Goal: Transaction & Acquisition: Purchase product/service

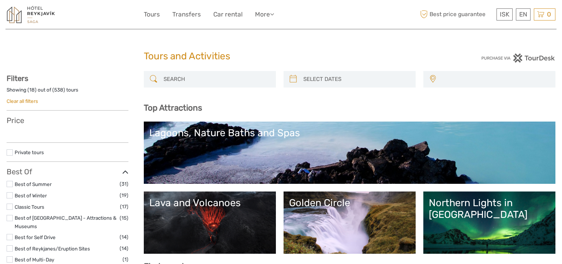
select select
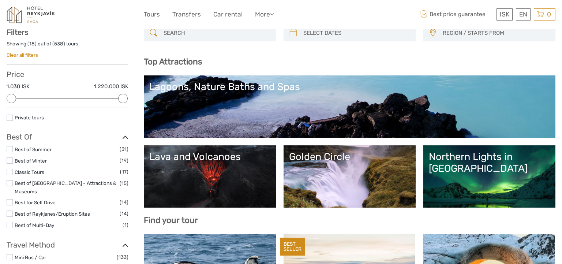
scroll to position [21, 0]
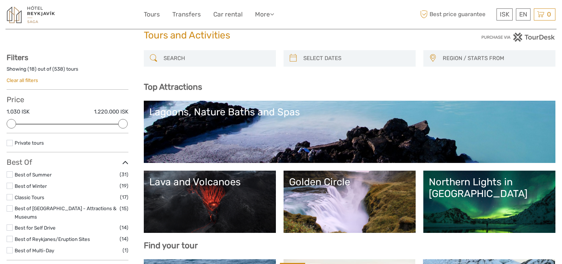
click at [494, 213] on link "Northern Lights in [GEOGRAPHIC_DATA]" at bounding box center [489, 201] width 121 height 51
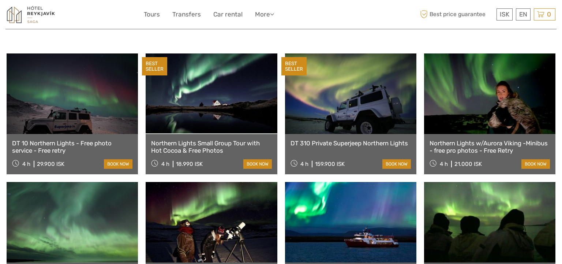
scroll to position [246, 0]
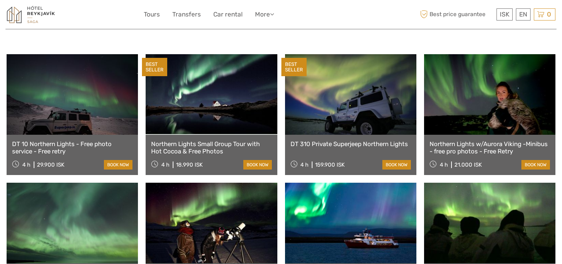
click at [261, 160] on link "book now" at bounding box center [257, 165] width 29 height 10
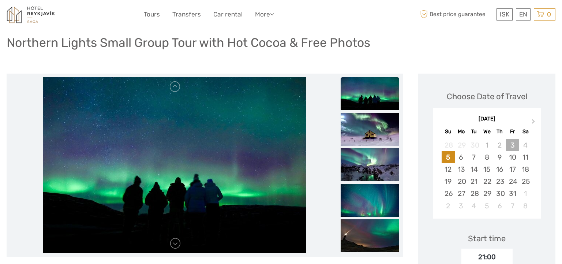
scroll to position [52, 0]
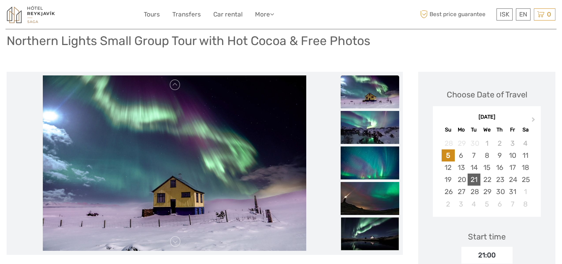
click at [475, 179] on div "21" at bounding box center [474, 179] width 13 height 12
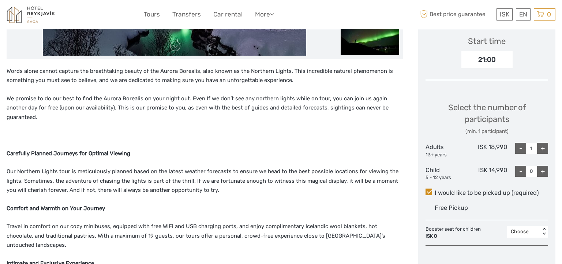
scroll to position [281, 0]
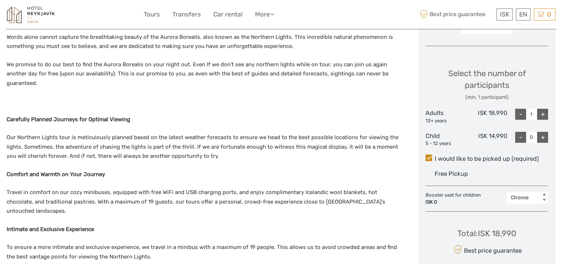
click at [545, 113] on div "+" at bounding box center [542, 114] width 11 height 11
type input "2"
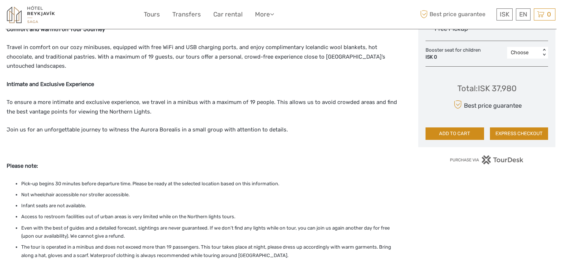
scroll to position [435, 0]
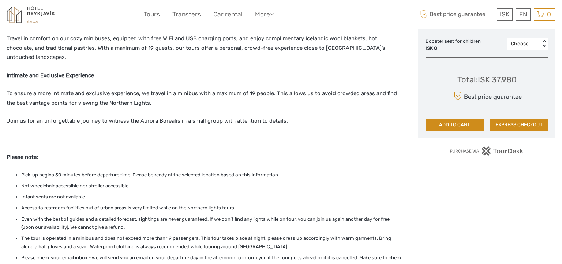
click at [466, 127] on button "ADD TO CART" at bounding box center [455, 125] width 59 height 12
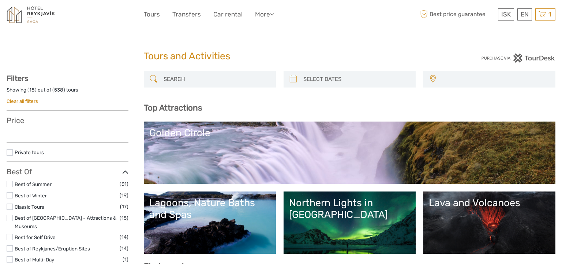
select select
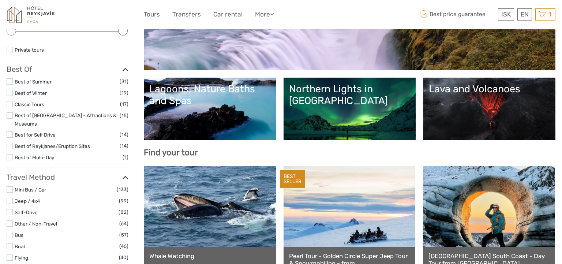
scroll to position [87, 0]
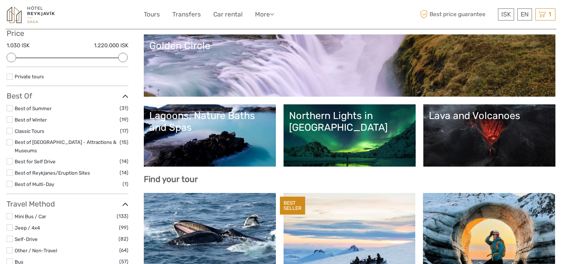
click at [463, 124] on link "Lava and Volcanoes" at bounding box center [489, 135] width 121 height 51
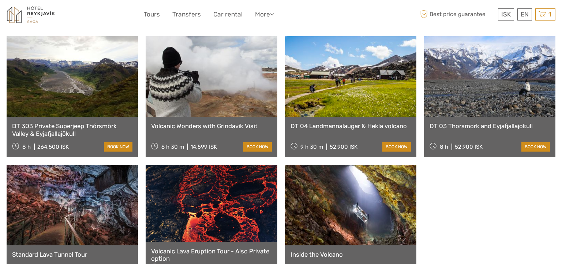
scroll to position [429, 0]
click at [76, 83] on link at bounding box center [72, 76] width 131 height 81
click at [213, 81] on link at bounding box center [211, 76] width 131 height 81
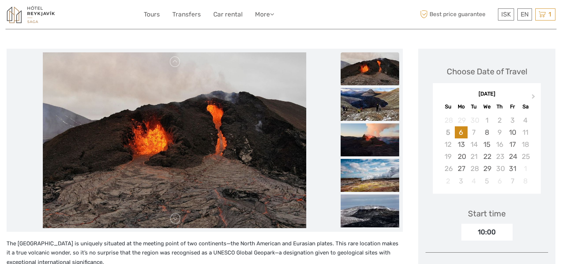
scroll to position [103, 0]
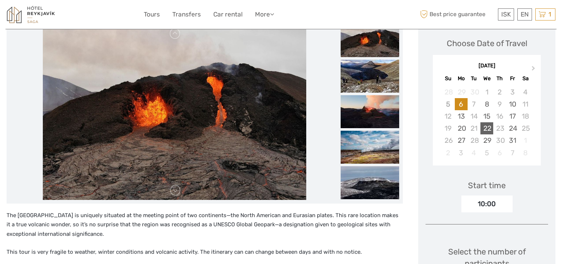
click at [490, 128] on div "22" at bounding box center [486, 128] width 13 height 12
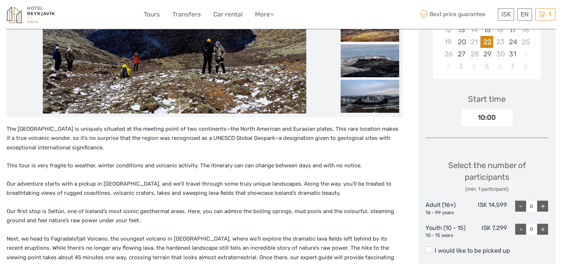
scroll to position [193, 0]
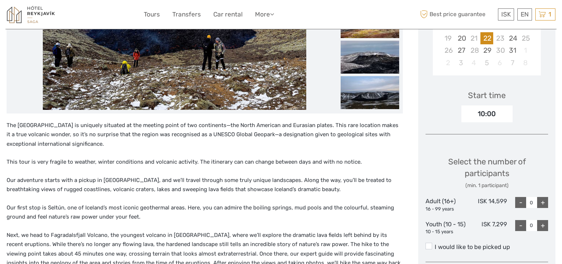
click at [539, 201] on div "+" at bounding box center [542, 202] width 11 height 11
click at [540, 201] on div "+" at bounding box center [542, 202] width 11 height 11
type input "2"
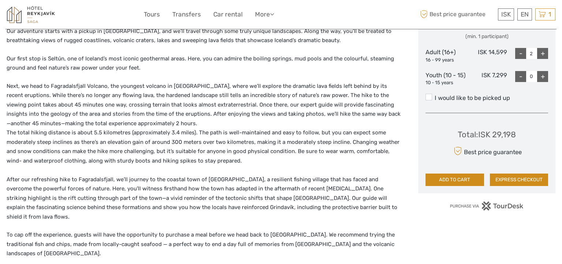
scroll to position [370, 0]
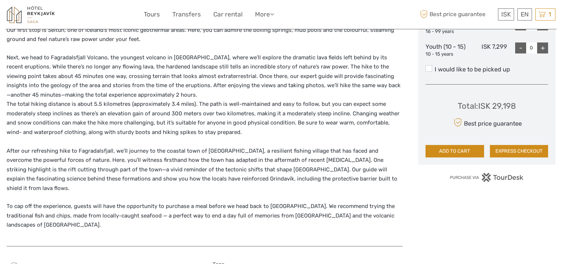
click at [453, 150] on button "ADD TO CART" at bounding box center [455, 151] width 59 height 12
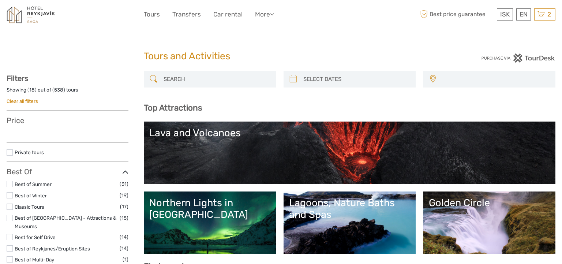
select select
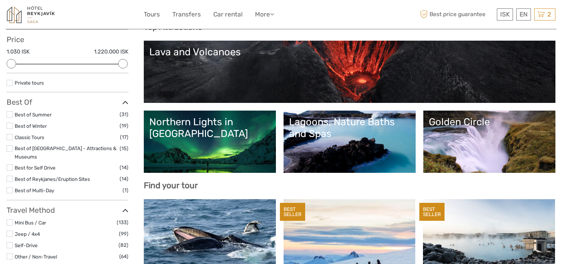
scroll to position [86, 0]
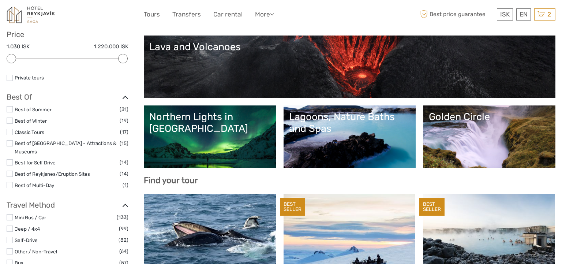
click at [460, 141] on link "Golden Circle" at bounding box center [489, 136] width 121 height 51
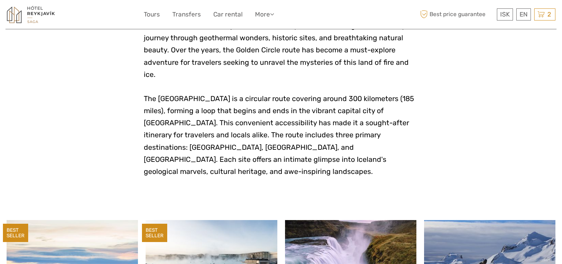
scroll to position [200, 0]
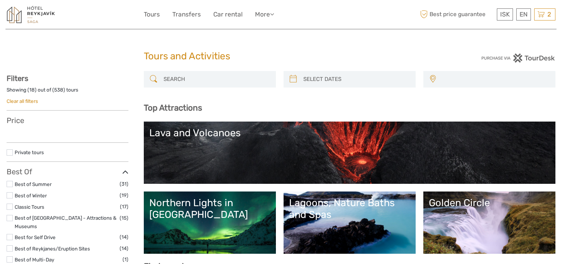
select select
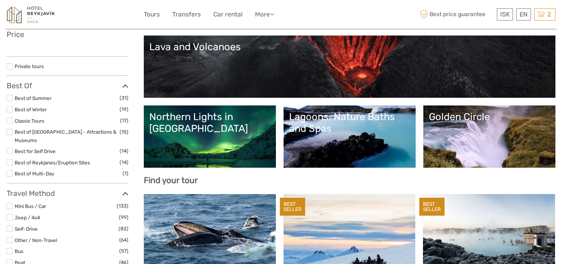
scroll to position [86, 0]
select select
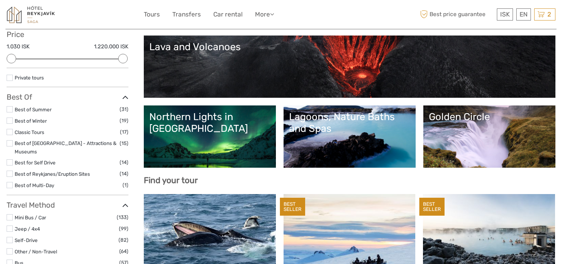
scroll to position [87, 0]
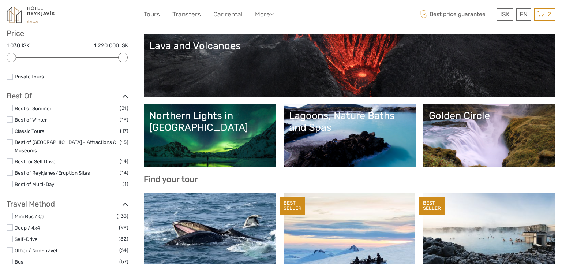
click at [336, 141] on link "Lagoons, Nature Baths and Spas" at bounding box center [349, 135] width 121 height 51
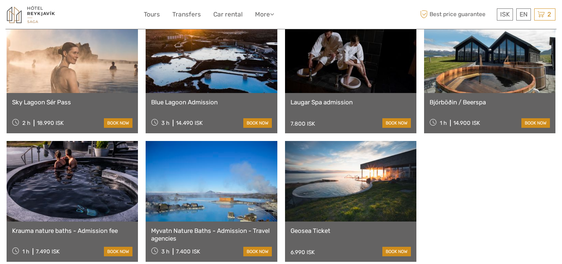
scroll to position [581, 0]
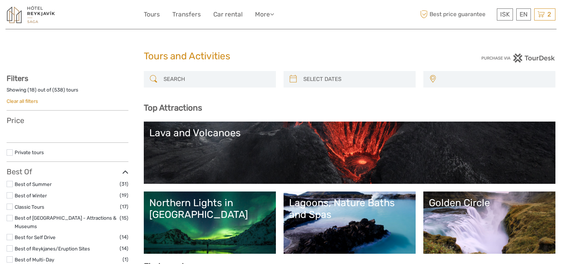
select select
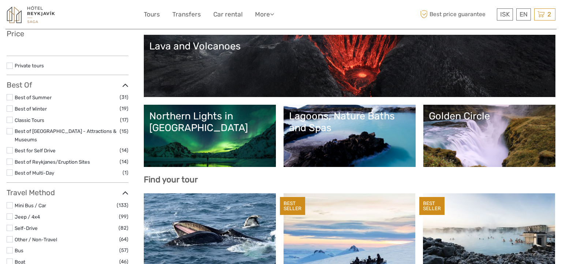
select select
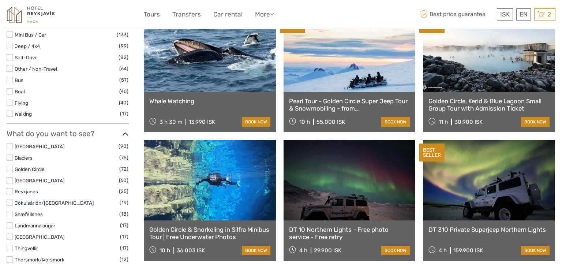
scroll to position [298, 0]
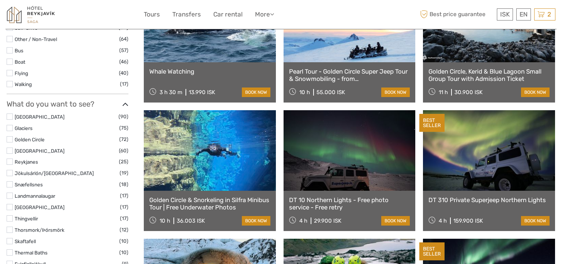
click at [9, 113] on label at bounding box center [10, 116] width 6 height 6
click at [0, 0] on input "checkbox" at bounding box center [0, 0] width 0 height 0
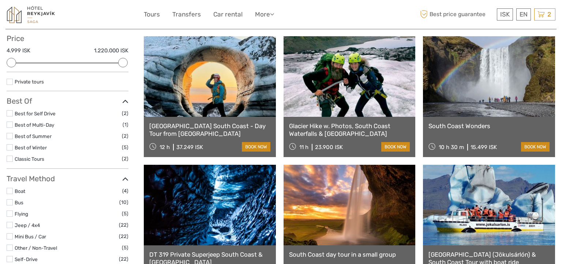
scroll to position [153, 0]
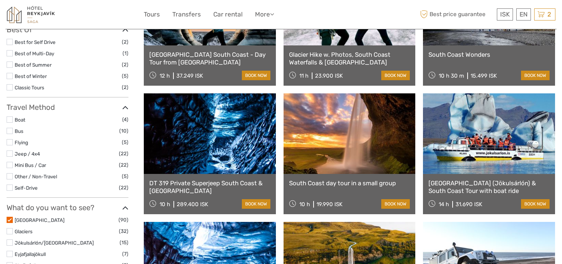
click at [343, 154] on link at bounding box center [350, 133] width 132 height 81
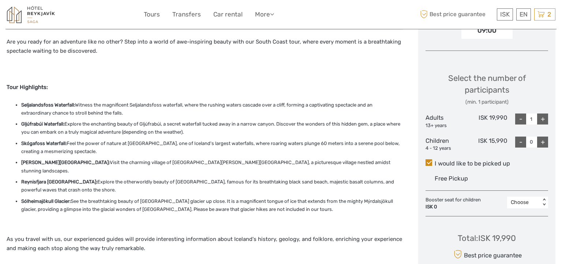
scroll to position [325, 0]
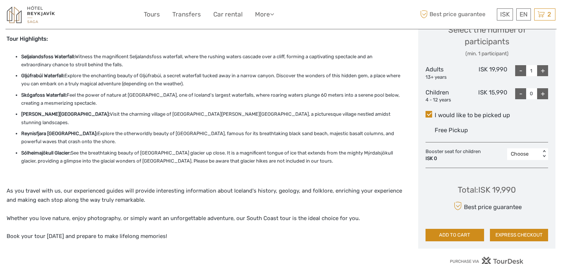
click at [544, 70] on div "+" at bounding box center [542, 70] width 11 height 11
type input "2"
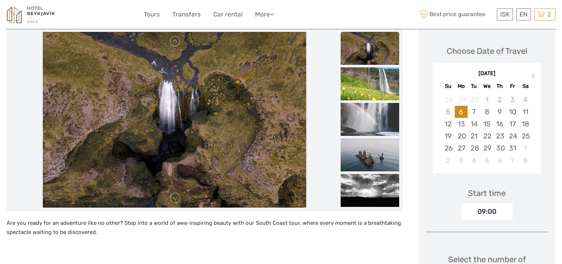
scroll to position [85, 0]
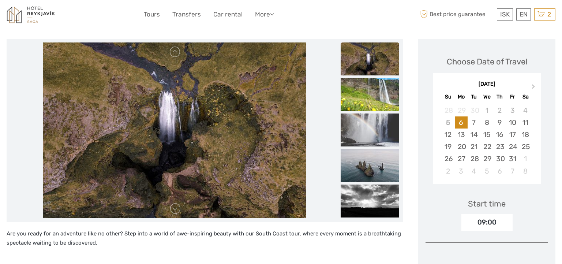
click at [379, 64] on img at bounding box center [370, 58] width 59 height 33
click at [500, 145] on div "23" at bounding box center [499, 147] width 13 height 12
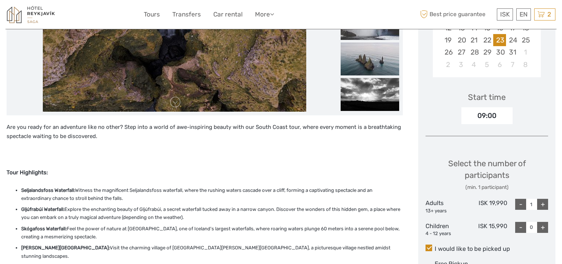
scroll to position [236, 0]
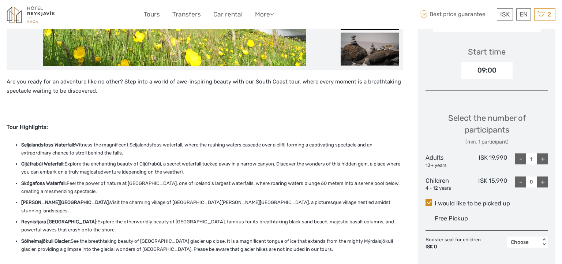
click at [545, 158] on div "+" at bounding box center [542, 158] width 11 height 11
type input "2"
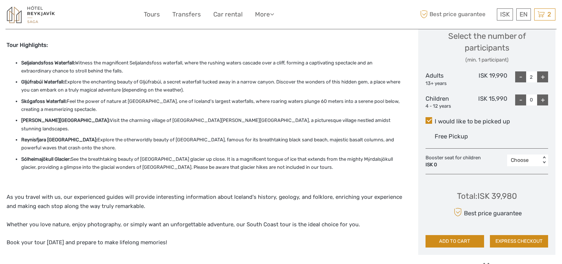
scroll to position [363, 0]
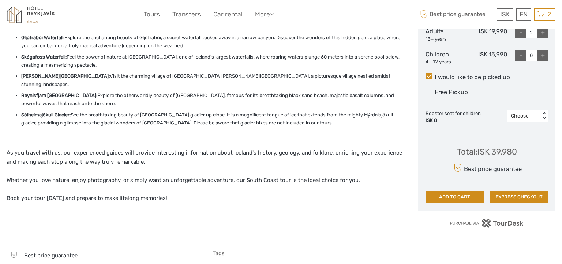
click at [448, 196] on button "ADD TO CART" at bounding box center [455, 197] width 59 height 12
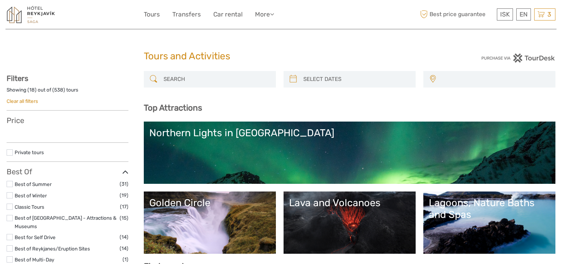
select select
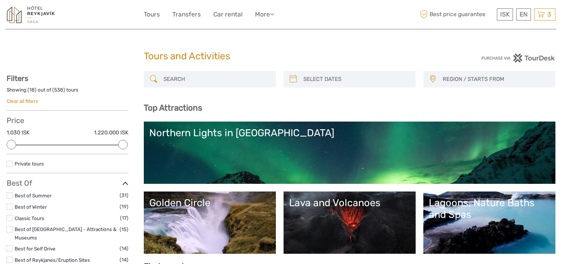
click at [420, 162] on link "Northern Lights in [GEOGRAPHIC_DATA]" at bounding box center [349, 152] width 401 height 51
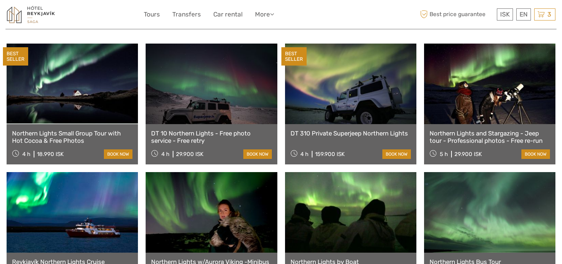
scroll to position [247, 0]
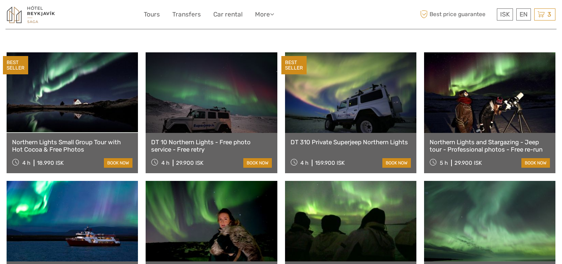
click at [63, 85] on link at bounding box center [72, 92] width 131 height 81
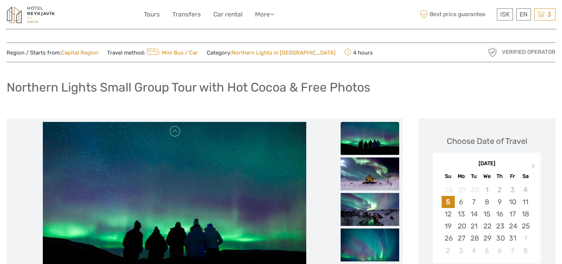
scroll to position [10, 0]
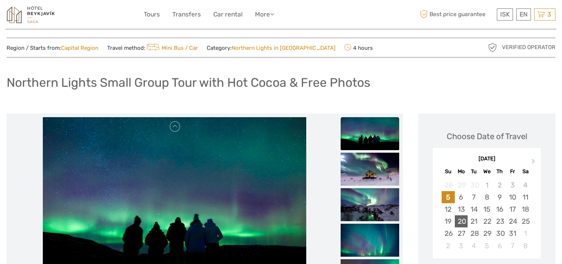
click at [456, 220] on div "20" at bounding box center [461, 221] width 13 height 12
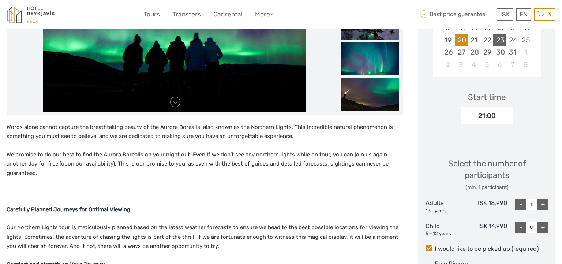
scroll to position [208, 0]
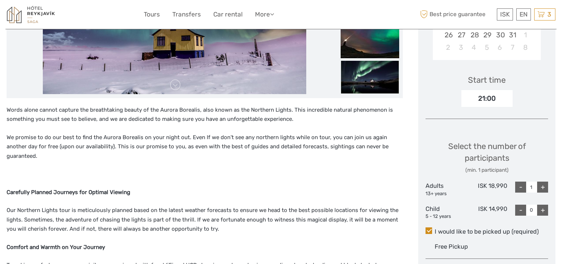
click at [540, 184] on div "+" at bounding box center [542, 187] width 11 height 11
type input "2"
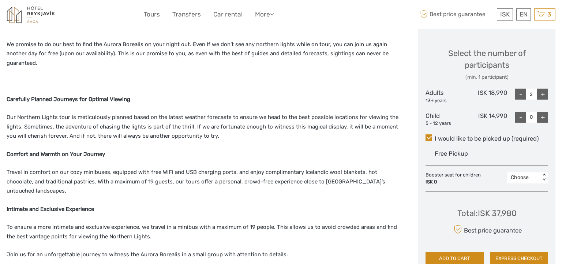
scroll to position [323, 0]
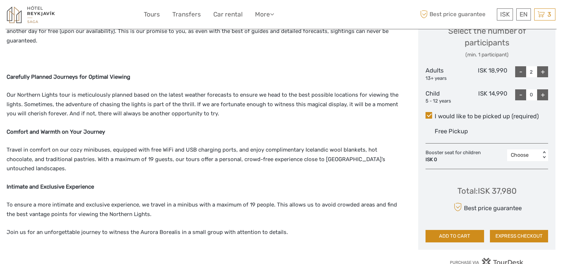
click at [450, 235] on button "ADD TO CART" at bounding box center [455, 236] width 59 height 12
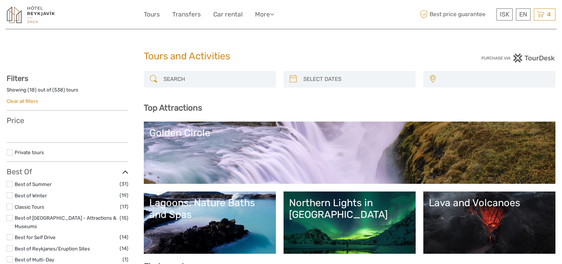
select select
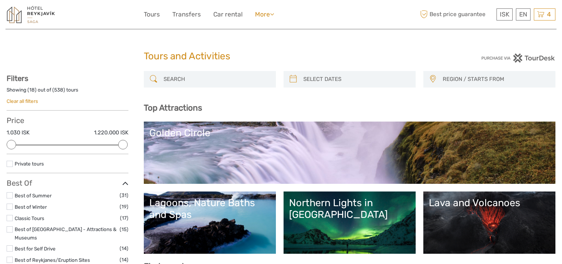
click at [261, 12] on link "More" at bounding box center [264, 14] width 19 height 11
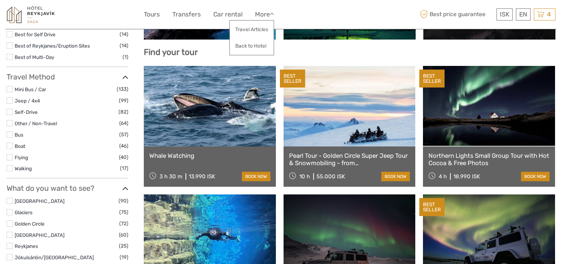
scroll to position [288, 0]
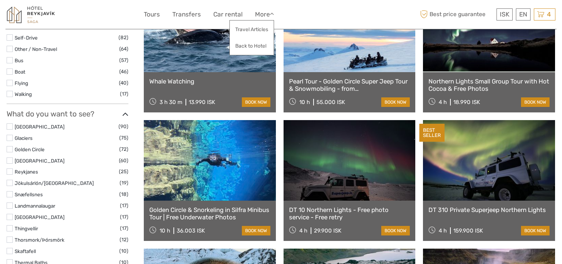
click at [484, 33] on link at bounding box center [489, 32] width 132 height 81
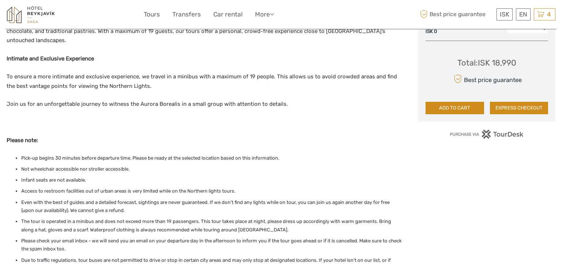
scroll to position [373, 0]
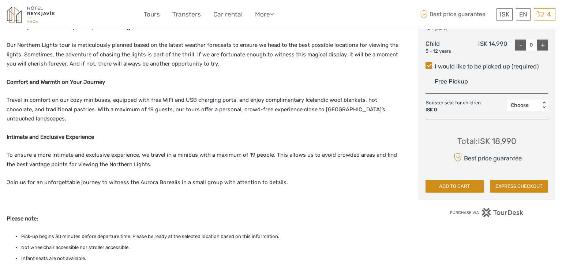
click at [515, 185] on button "EXPRESS CHECKOUT" at bounding box center [519, 186] width 59 height 12
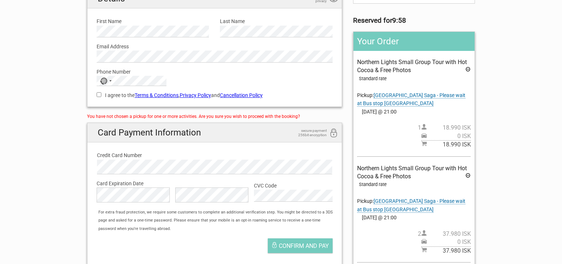
scroll to position [34, 0]
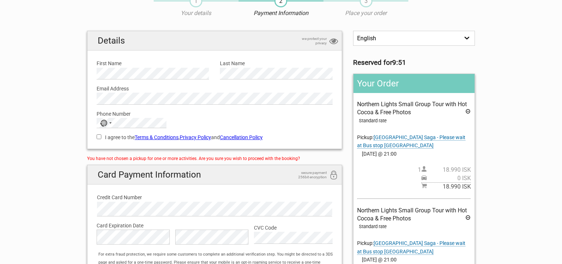
click at [467, 111] on icon at bounding box center [468, 112] width 6 height 8
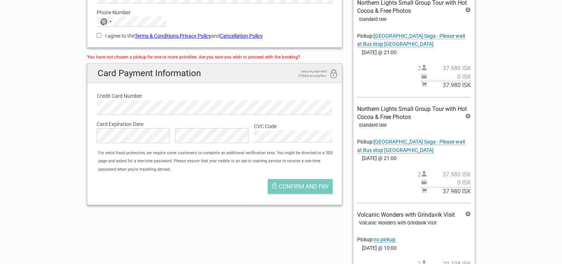
scroll to position [143, 0]
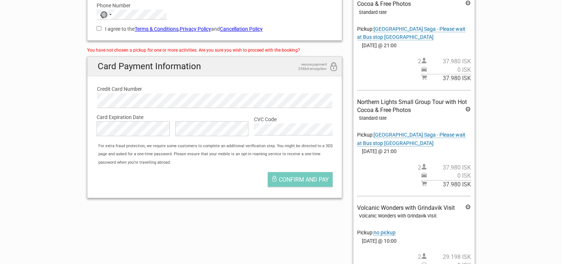
click at [468, 108] on icon at bounding box center [468, 110] width 6 height 8
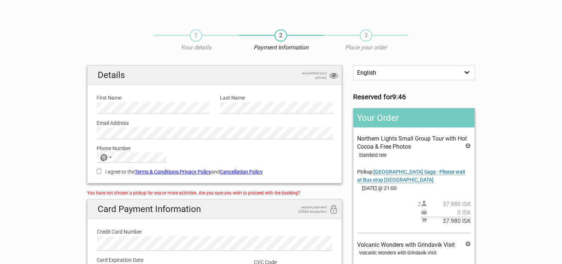
click at [107, 96] on label "First Name" at bounding box center [153, 98] width 112 height 8
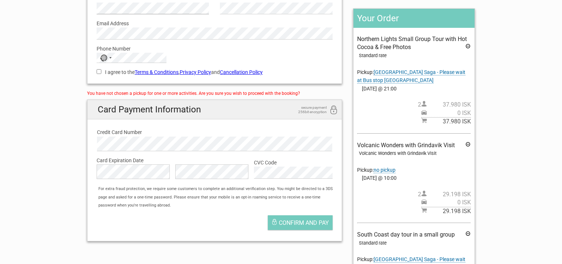
scroll to position [145, 0]
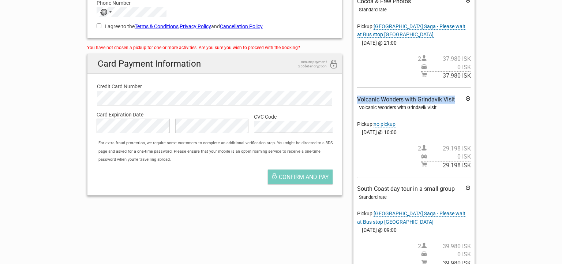
drag, startPoint x: 360, startPoint y: 97, endPoint x: 464, endPoint y: 101, distance: 104.3
click at [465, 101] on div "Volcanic Wonders with Grindavik Visit Volcanic Wonders with Grindavik Visit Pic…" at bounding box center [414, 133] width 114 height 74
copy span "Volcanic Wonders with Grindavik Visit"
